Goal: Communication & Community: Answer question/provide support

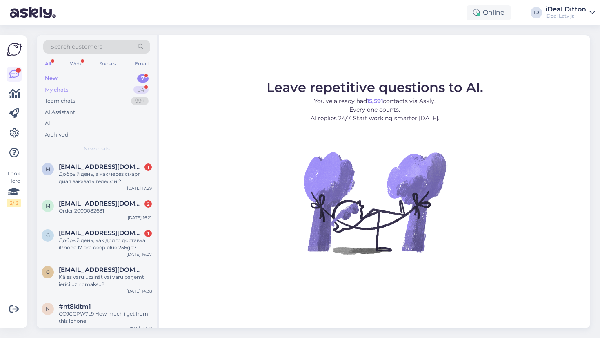
click at [145, 89] on div "94" at bounding box center [141, 90] width 15 height 8
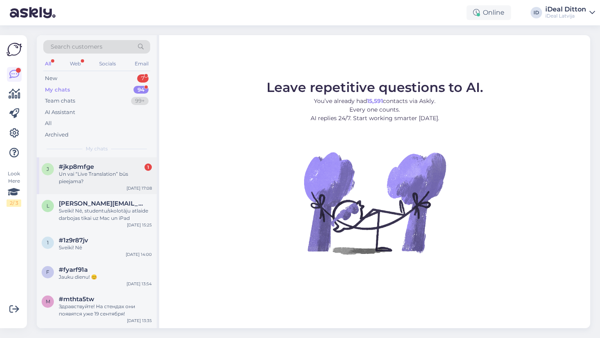
click at [118, 181] on div "Un vai “Live Translation” būs pieejama?" at bounding box center [105, 177] width 93 height 15
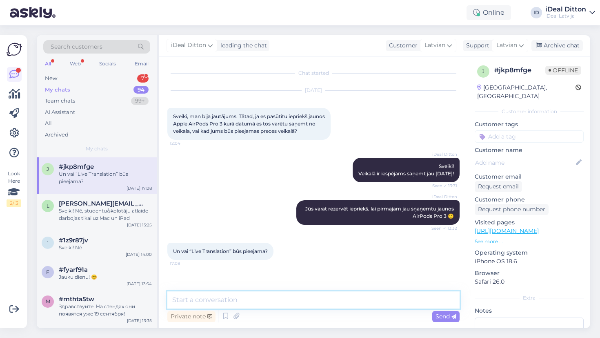
click at [233, 298] on textarea at bounding box center [313, 299] width 292 height 17
drag, startPoint x: 321, startPoint y: 300, endPoint x: 466, endPoint y: 294, distance: 144.7
click at [466, 294] on div "Chat started [DATE] Sveiki, man bija jautājums. Tātad, ja es pasūtītu iepriekš …" at bounding box center [313, 192] width 309 height 272
click at [406, 300] on textarea "Visticamāk, ka jā, bet valodas būs ierobežotas (bez latviešu, krievu)" at bounding box center [313, 299] width 292 height 17
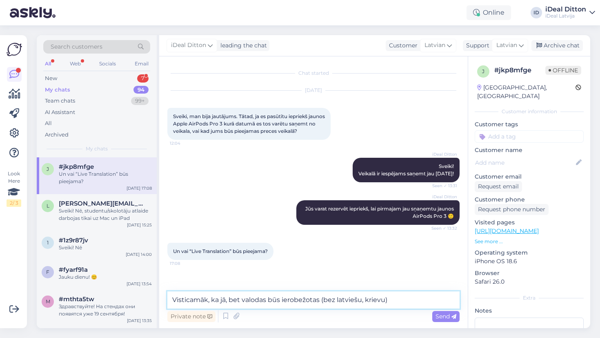
drag, startPoint x: 322, startPoint y: 299, endPoint x: 368, endPoint y: 299, distance: 45.7
click at [368, 299] on textarea "Visticamāk, ka jā, bet valodas būs ierobežotas (bez latviešu, krievu)" at bounding box center [313, 299] width 292 height 17
click at [385, 301] on textarea "Visticamāk, ka jā, bet valodas būs ierobežotas (bez latviešu, krievu)" at bounding box center [313, 299] width 292 height 17
drag, startPoint x: 400, startPoint y: 299, endPoint x: 321, endPoint y: 301, distance: 78.8
click at [321, 301] on textarea "Visticamāk, ka jā, bet valodas būs ierobežotas (bez latviešu, krievu)" at bounding box center [313, 299] width 292 height 17
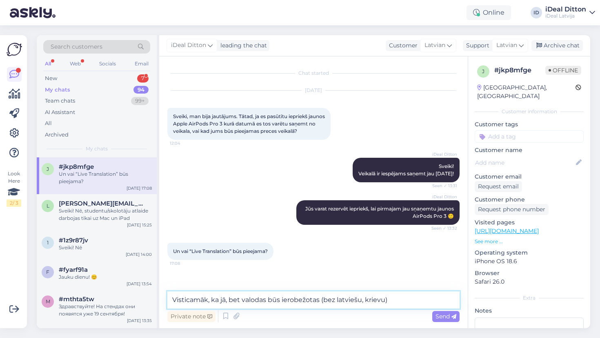
drag, startPoint x: 321, startPoint y: 301, endPoint x: 412, endPoint y: 300, distance: 91.5
click at [410, 301] on textarea "Visticamāk, ka jā, bet valodas būs ierobežotas (bez latviešu, krievu)" at bounding box center [313, 299] width 292 height 17
drag, startPoint x: 388, startPoint y: 298, endPoint x: 124, endPoint y: 316, distance: 265.2
click at [124, 316] on div "Search customers All Web Socials Email New 7 My chats 94 Team chats 99+ AI Assi…" at bounding box center [314, 181] width 554 height 293
drag, startPoint x: 239, startPoint y: 299, endPoint x: 405, endPoint y: 301, distance: 166.2
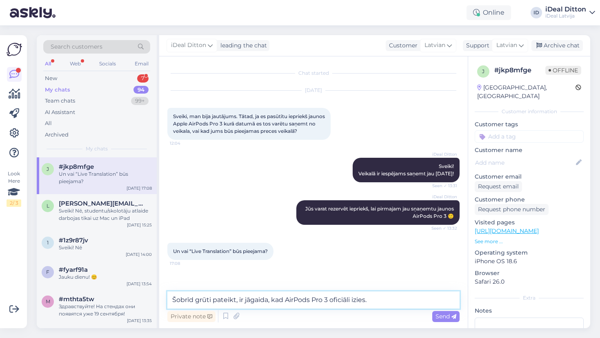
click at [405, 301] on textarea "Šobrīd grūti pateikt, ir jāgaida, kad AirPods Pro 3 oficiāli izies." at bounding box center [313, 299] width 292 height 17
paste textarea "ka lēmums ir saistīts ar Eiropas tiesību aktiem, tostarp Mākslīgā intelekta lik…"
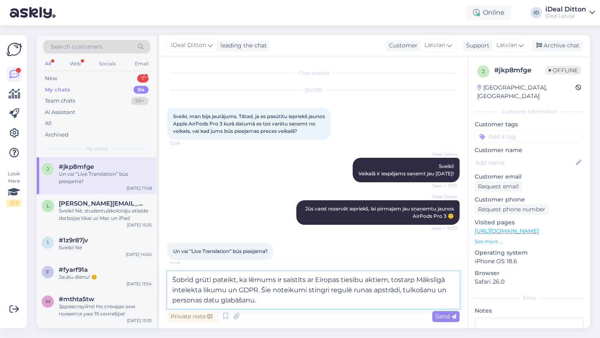
click at [239, 279] on textarea "Šobrīd grūti pateikt, ka lēmums ir saistīts ar Eiropas tiesību aktiem, tostarp …" at bounding box center [313, 289] width 292 height 37
click at [250, 279] on textarea "Šobrīd grūti pateikt, jo ka lēmums ir saistīts ar Eiropas tiesību aktiem, tosta…" at bounding box center [313, 289] width 292 height 37
click at [265, 279] on textarea "Šobrīd grūti pateikt, jo lēmums ir saistīts ar Eiropas tiesību aktiem, tostarp …" at bounding box center [313, 289] width 292 height 37
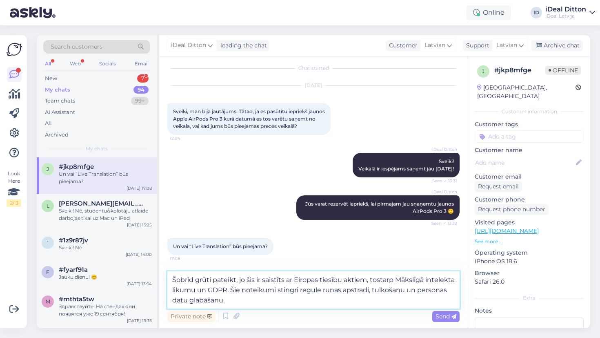
scroll to position [12, 0]
click at [272, 302] on textarea "Šobrīd grūti pateikt, jo šis ir saistīts ar Eiropas tiesību aktiem, tostarp Māk…" at bounding box center [313, 289] width 292 height 37
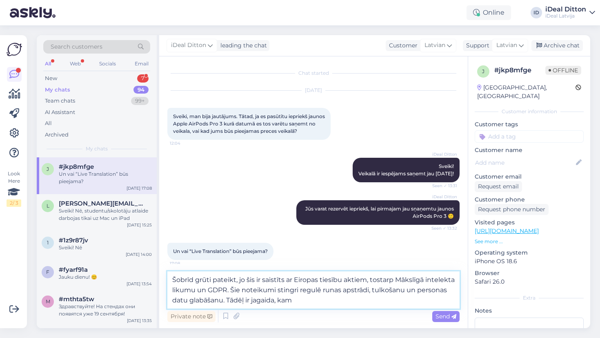
click at [288, 299] on textarea "Šobrīd grūti pateikt, jo šis ir saistīts ar Eiropas tiesību aktiem, tostarp Māk…" at bounding box center [313, 289] width 292 height 37
click at [337, 303] on textarea "Šobrīd grūti pateikt, jo šis ir saistīts ar Eiropas tiesību aktiem, tostarp Māk…" at bounding box center [313, 289] width 292 height 37
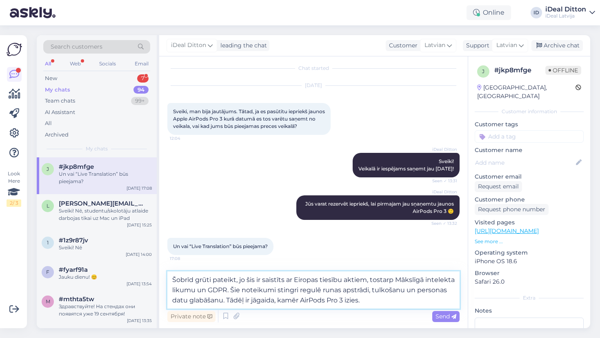
scroll to position [12, 0]
drag, startPoint x: 245, startPoint y: 279, endPoint x: 295, endPoint y: 280, distance: 49.4
click at [295, 280] on textarea "Šobrīd grūti pateikt, jo šis ir saistīts ar Eiropas tiesību aktiem, tostarp Māk…" at bounding box center [313, 289] width 292 height 37
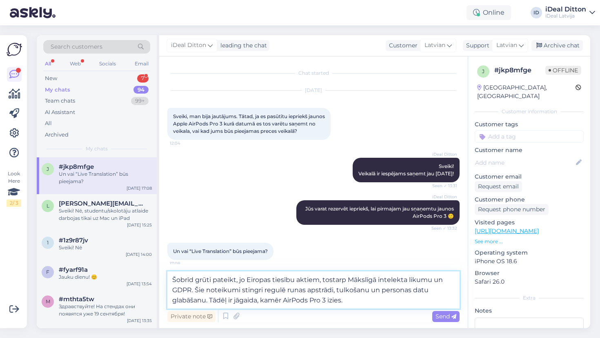
click at [270, 280] on textarea "Šobrīd grūti pateikt, jo Eiropas tiesību aktiem, tostarp Mākslīgā intelekta lik…" at bounding box center [313, 289] width 292 height 37
click at [335, 282] on textarea "Šobrīd grūti pateikt, jo Eiropā ir savi tiesību aktiem, tostarp Mākslīgā intele…" at bounding box center [313, 289] width 292 height 37
click at [363, 301] on textarea "Šobrīd grūti pateikt, jo Eiropā ir savi tiesību akti, tostarp Mākslīgā intelekt…" at bounding box center [313, 289] width 292 height 37
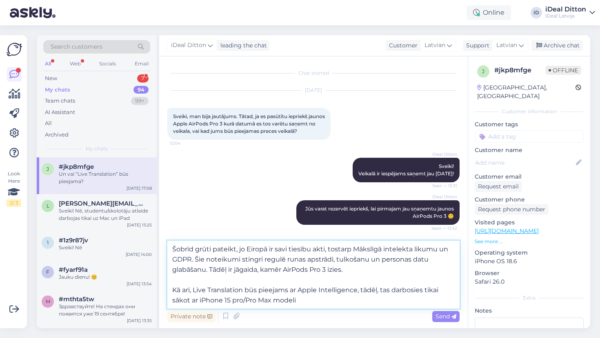
type textarea "Šobrīd grūti pateikt, jo Eiropā ir savi tiesību akti, tostarp Mākslīgā intelekt…"
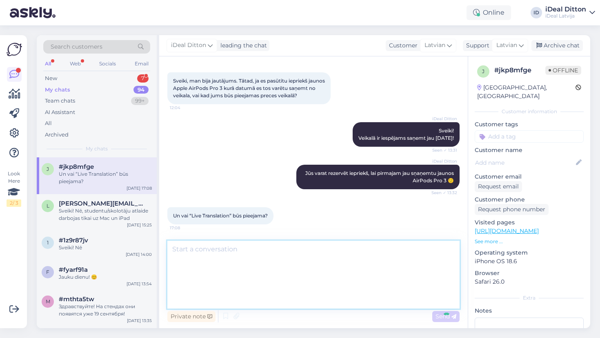
scroll to position [79, 0]
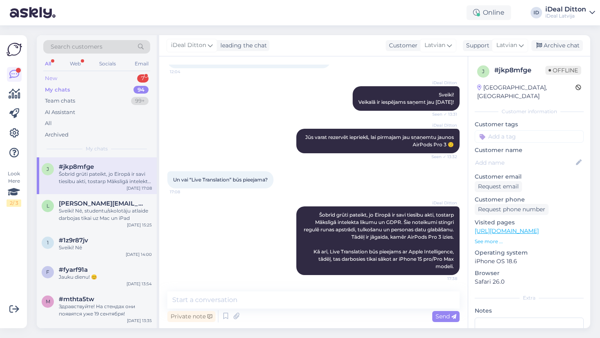
click at [131, 77] on div "New 7" at bounding box center [96, 78] width 107 height 11
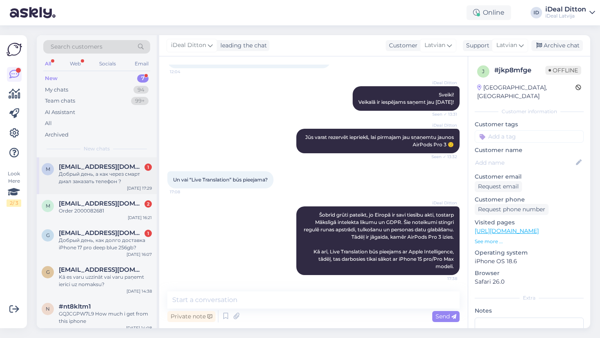
click at [116, 182] on div "Добрый день, а как через смарт диал заказать телефон ?" at bounding box center [105, 177] width 93 height 15
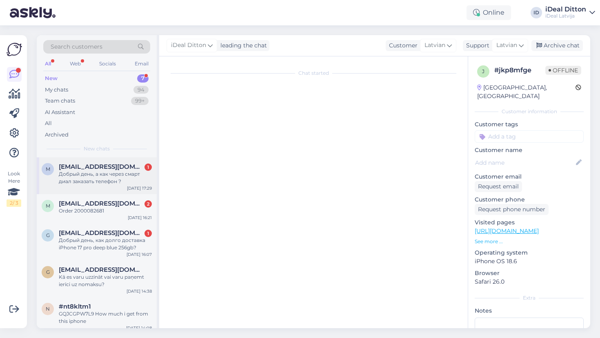
scroll to position [0, 0]
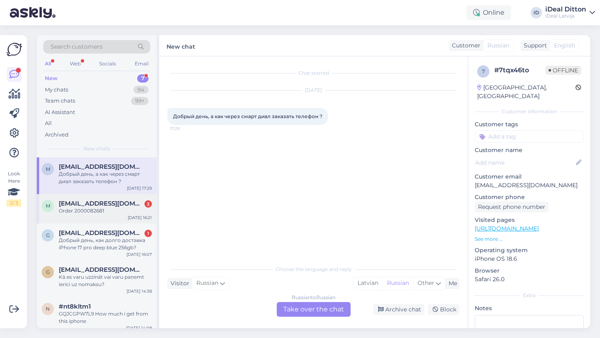
click at [130, 214] on div "Sep 14 16:21" at bounding box center [140, 217] width 24 height 6
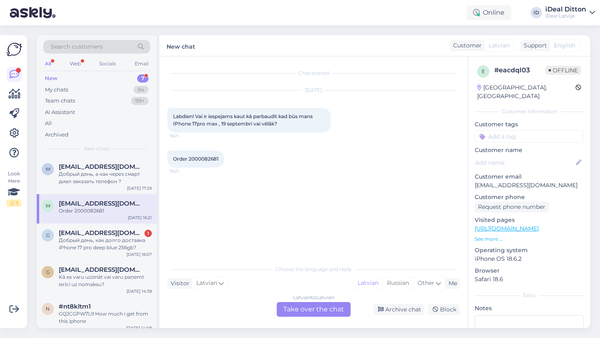
click at [326, 310] on div "Latvian to Latvian Take over the chat" at bounding box center [314, 309] width 74 height 15
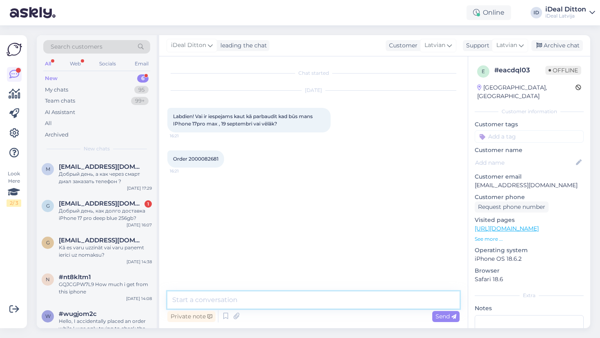
click at [300, 302] on textarea at bounding box center [313, 299] width 292 height 17
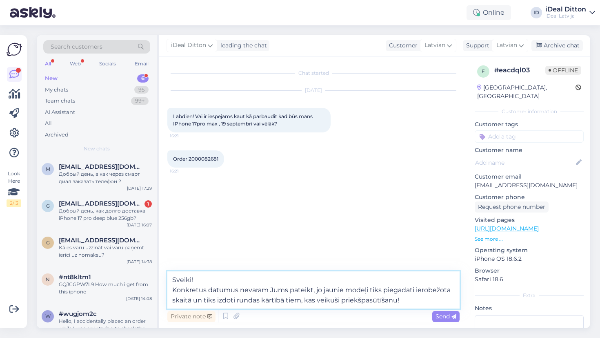
click at [244, 301] on textarea "Sveiki! Konkrētus datumus nevaram Jums pateikt, jo jaunie modeļi tiks piegādāti…" at bounding box center [313, 289] width 292 height 37
type textarea "Sveiki! Konkrētus datumus nevaram Jums pateikt, jo jaunie modeļi tiks piegādāti…"
click at [404, 303] on textarea "Sveiki! Konkrētus datumus nevaram Jums pateikt, jo jaunie modeļi tiks piegādāti…" at bounding box center [313, 289] width 292 height 37
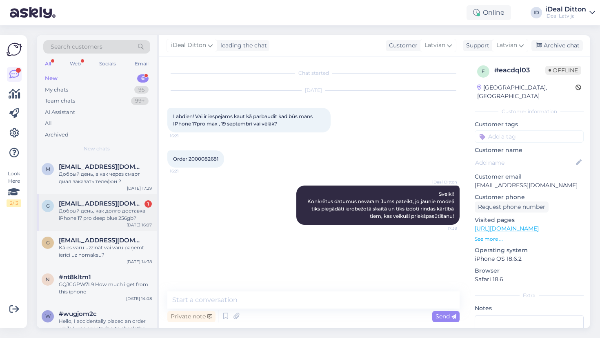
click at [113, 215] on div "Добрый день, как долго доставка iPhone 17 pro deep blue 256gb?" at bounding box center [105, 214] width 93 height 15
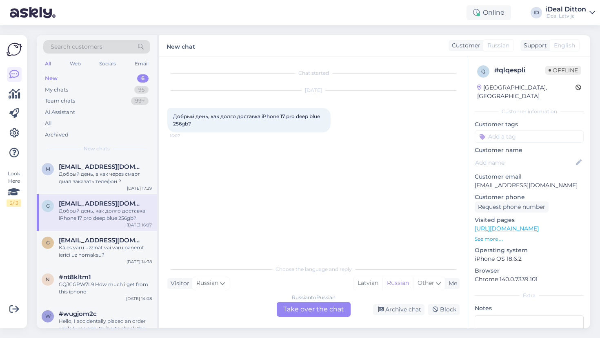
click at [298, 307] on div "Russian to Russian Take over the chat" at bounding box center [314, 309] width 74 height 15
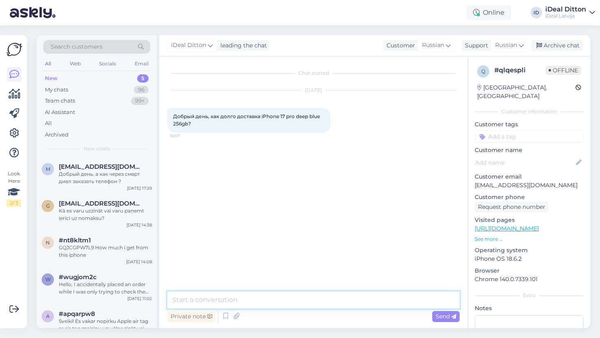
click at [290, 299] on textarea at bounding box center [313, 299] width 292 height 17
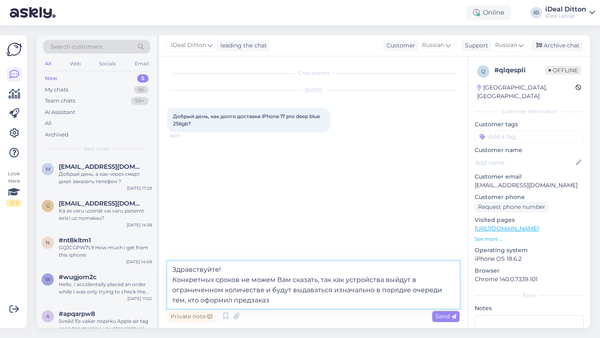
type textarea "Здравствуйте! Конкретных сроков не можем Вам сказать, так как устройства выйдут…"
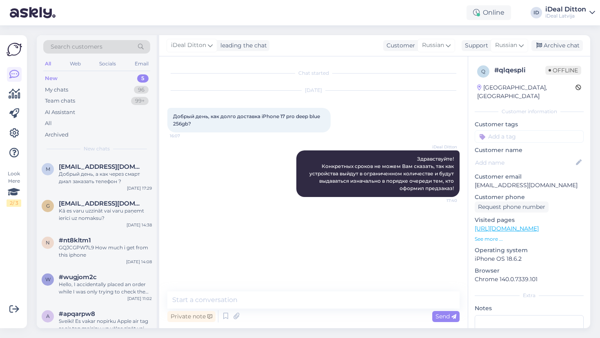
click at [285, 239] on div "Chat started Sep 14 2025 Добрый день, как долго доставка iPhone 17 pro deep blu…" at bounding box center [317, 174] width 300 height 219
